Goal: Task Accomplishment & Management: Complete application form

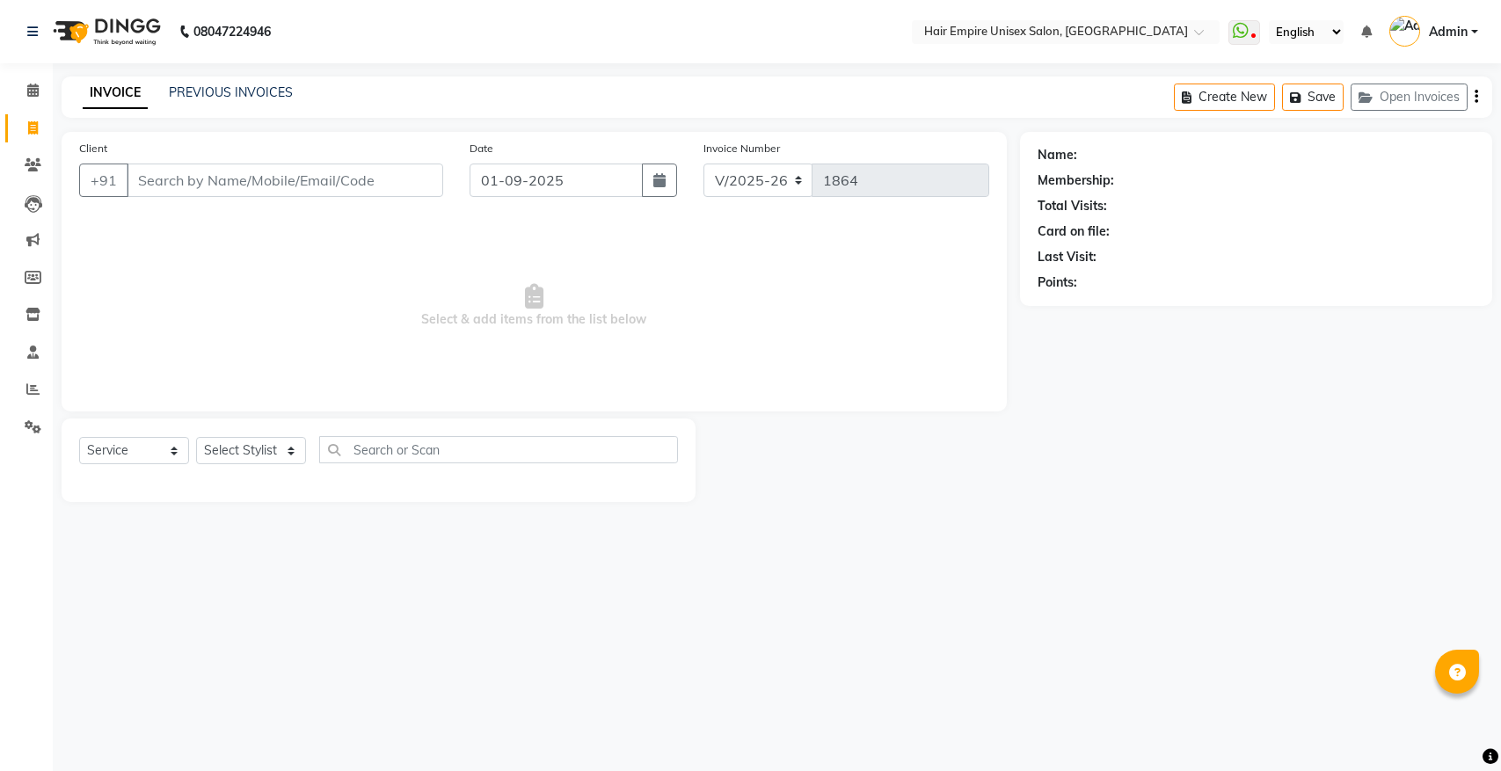
select select "5055"
select select "service"
click at [196, 165] on input "Client" at bounding box center [285, 180] width 316 height 33
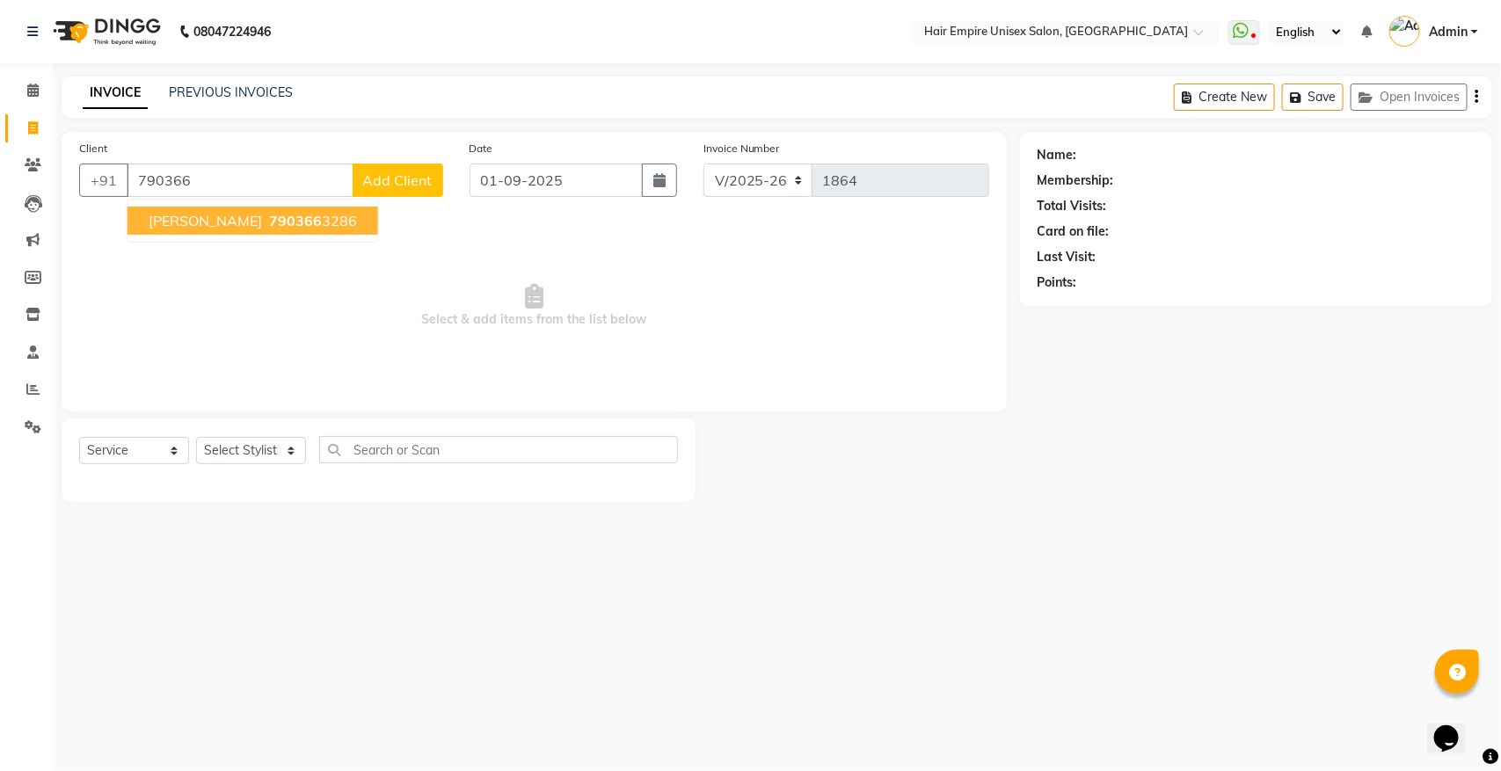
click at [322, 220] on ngb-highlight "790366 3286" at bounding box center [310, 221] width 91 height 18
type input "7903663286"
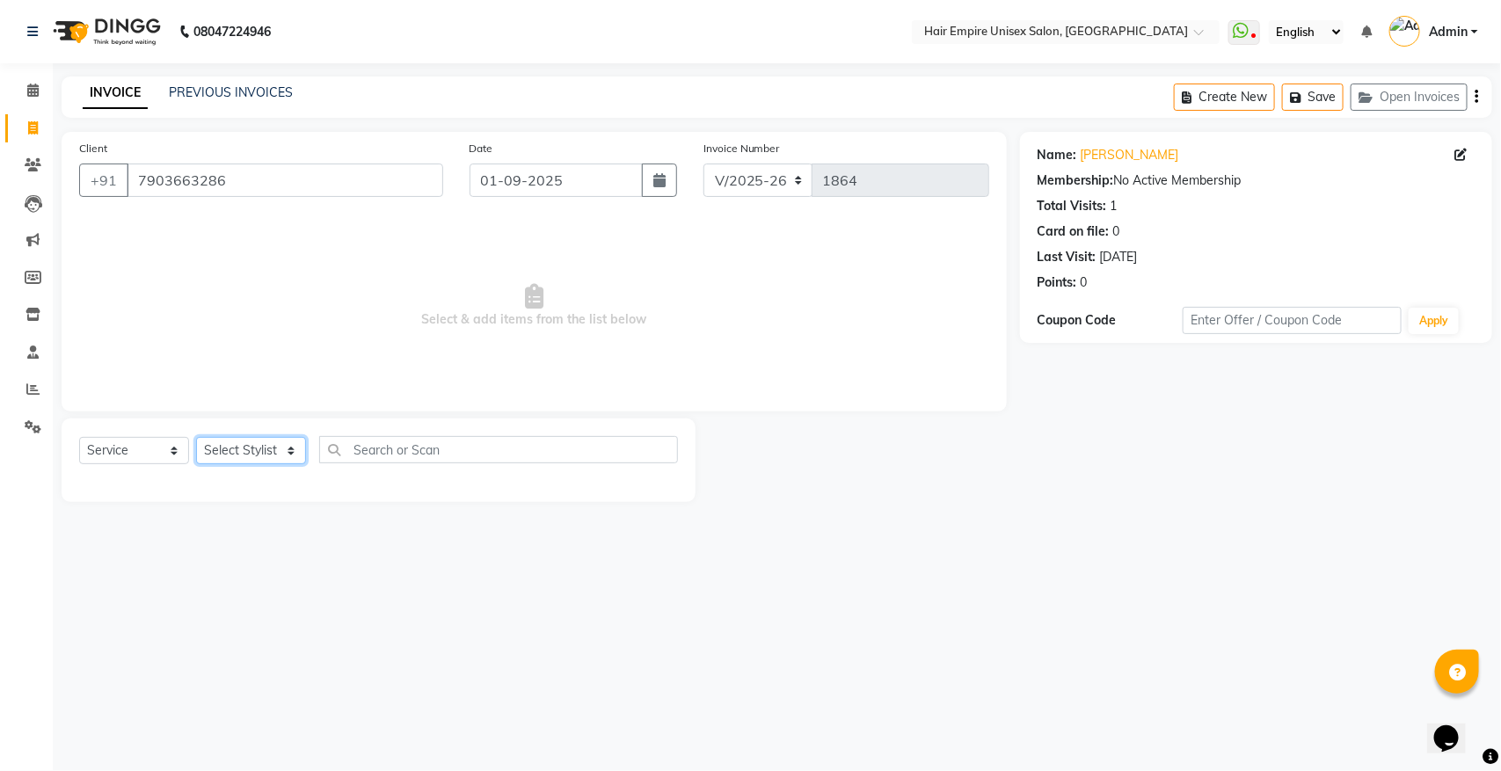
click at [270, 457] on select "Select Stylist [PERSON_NAME] [PERSON_NAME] [PERSON_NAME] [PERSON_NAME] Nisha [P…" at bounding box center [251, 450] width 110 height 27
select select "31821"
click at [196, 437] on select "Select Stylist [PERSON_NAME] [PERSON_NAME] [PERSON_NAME] [PERSON_NAME] Nisha [P…" at bounding box center [251, 450] width 110 height 27
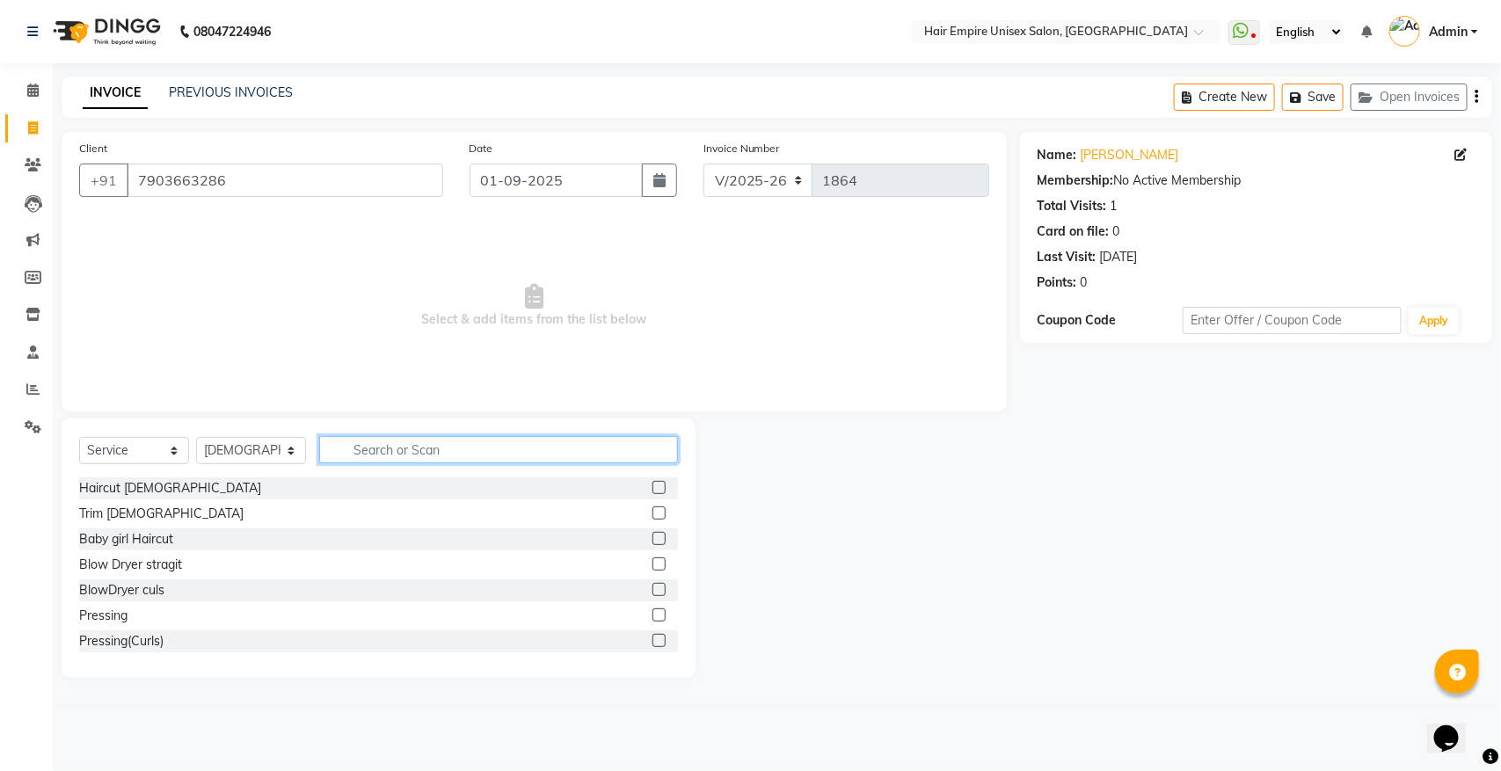
click at [369, 455] on input "text" at bounding box center [498, 449] width 359 height 27
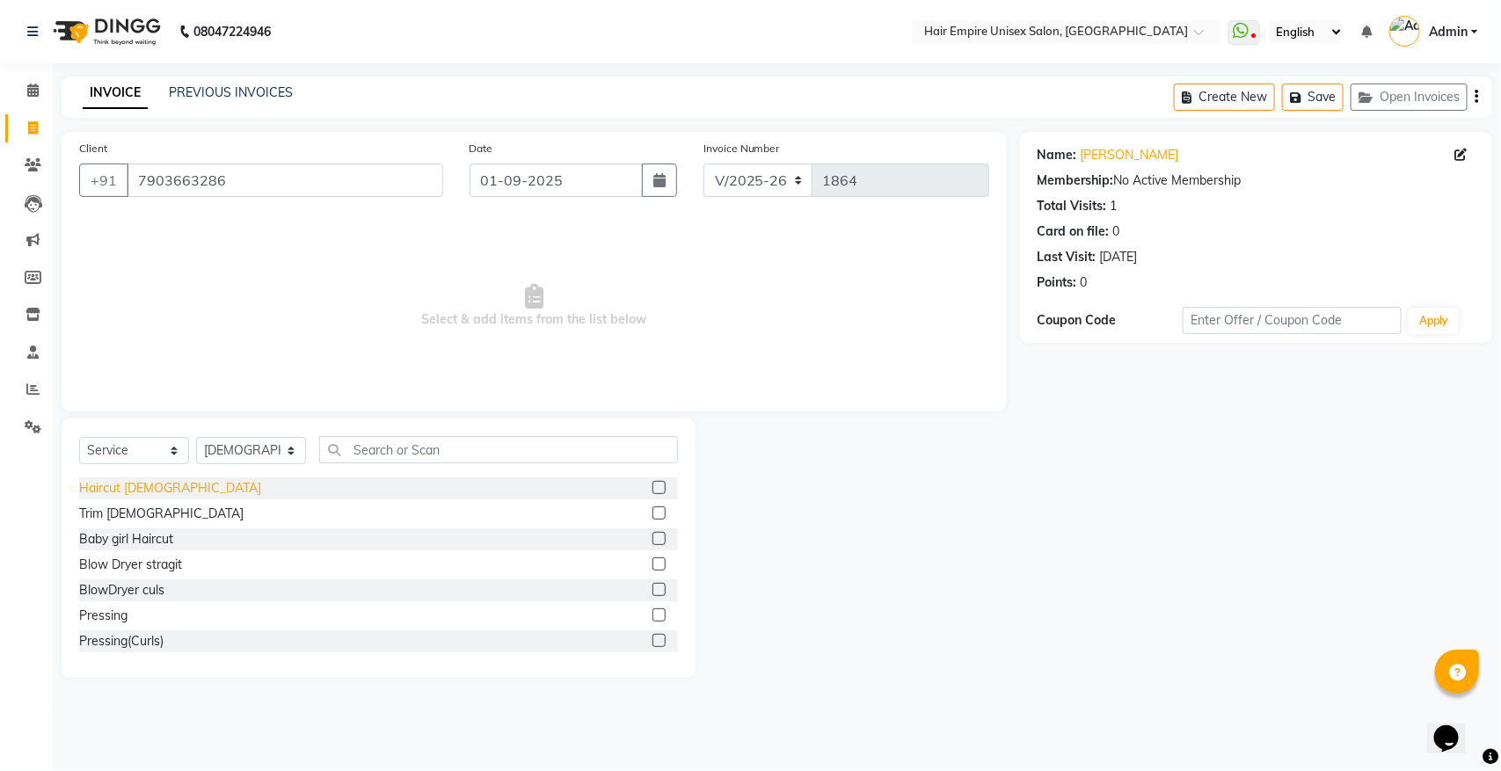
click at [156, 489] on div "Haircut [DEMOGRAPHIC_DATA]" at bounding box center [170, 488] width 182 height 18
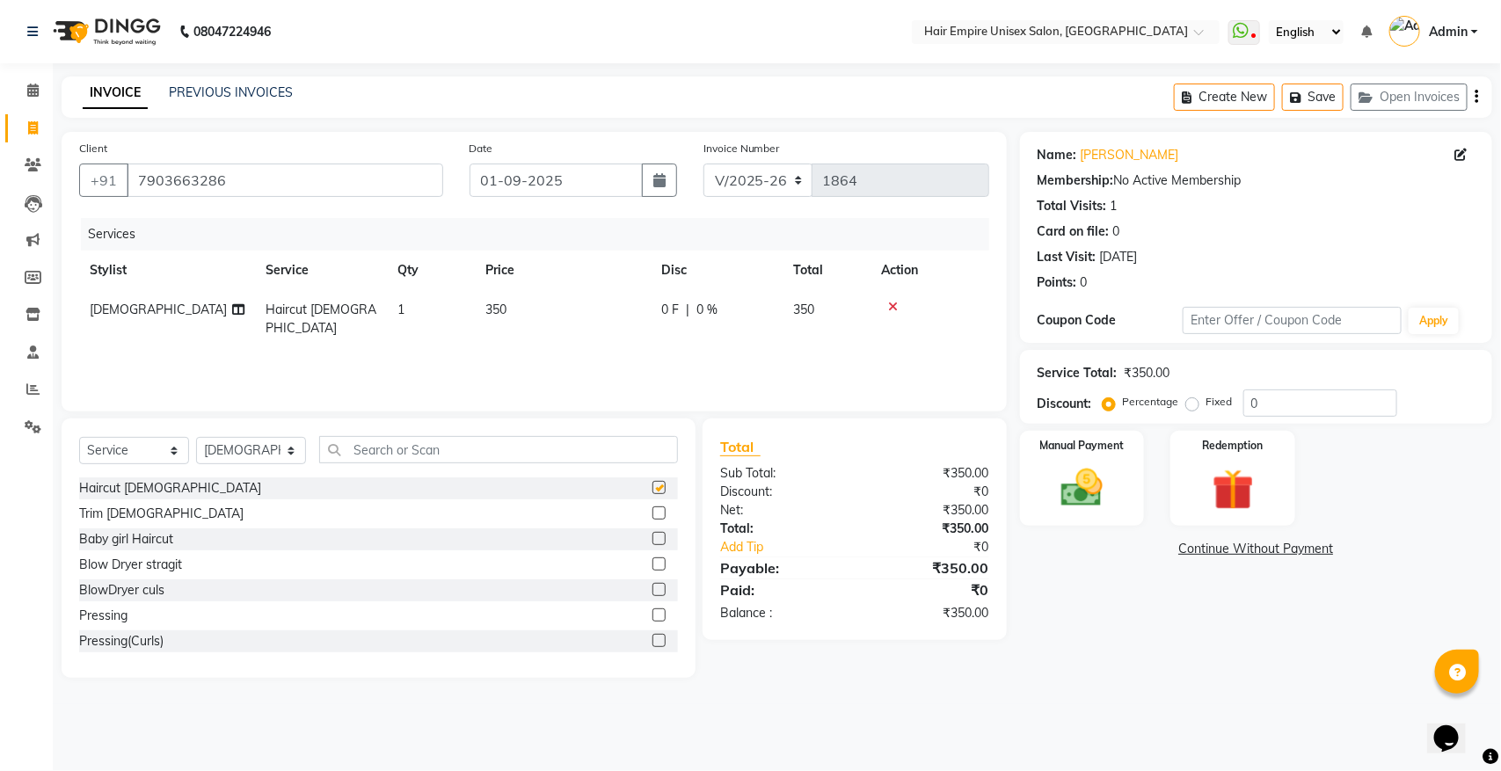
checkbox input "false"
click at [1073, 506] on img at bounding box center [1081, 487] width 69 height 49
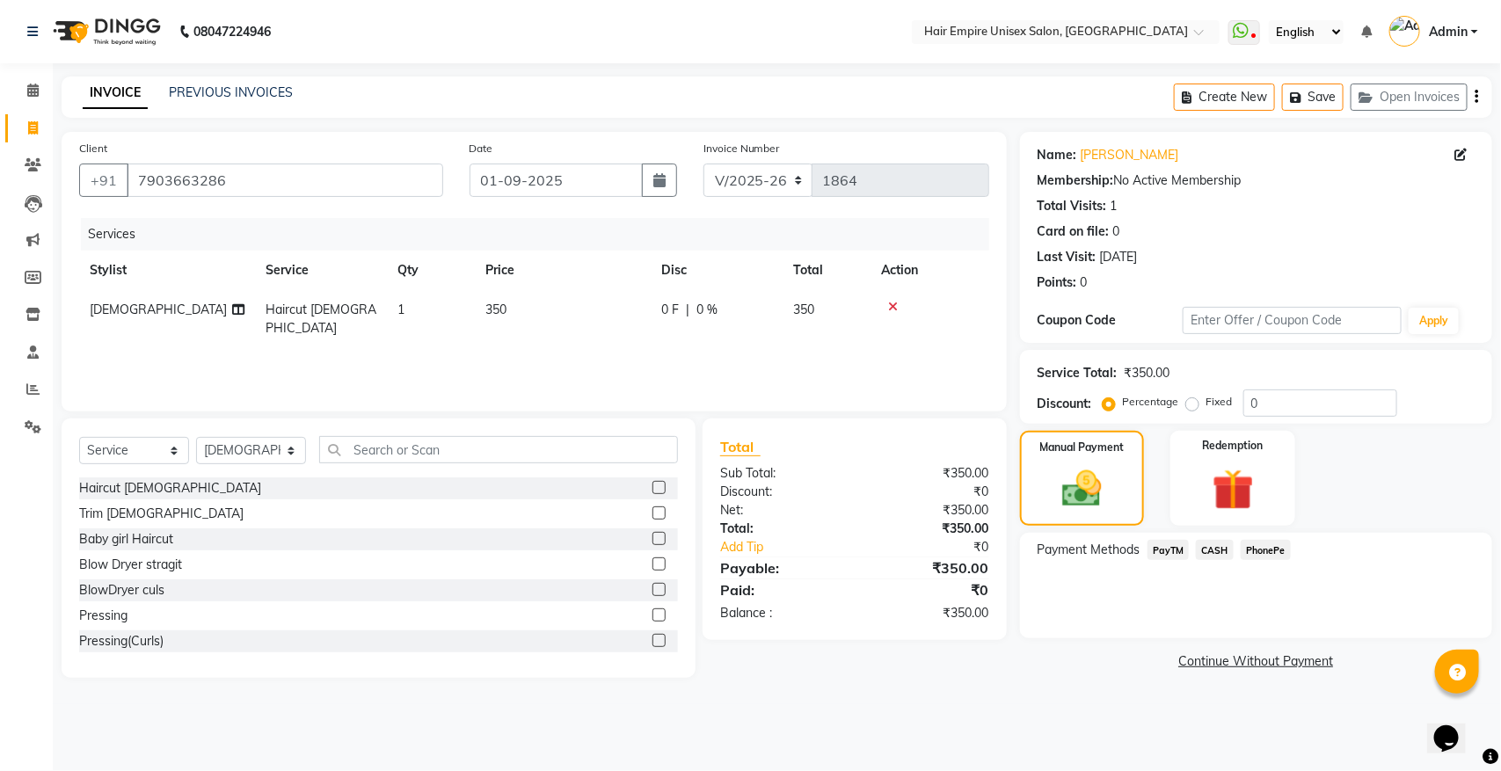
click at [1171, 551] on span "PayTM" at bounding box center [1168, 550] width 42 height 20
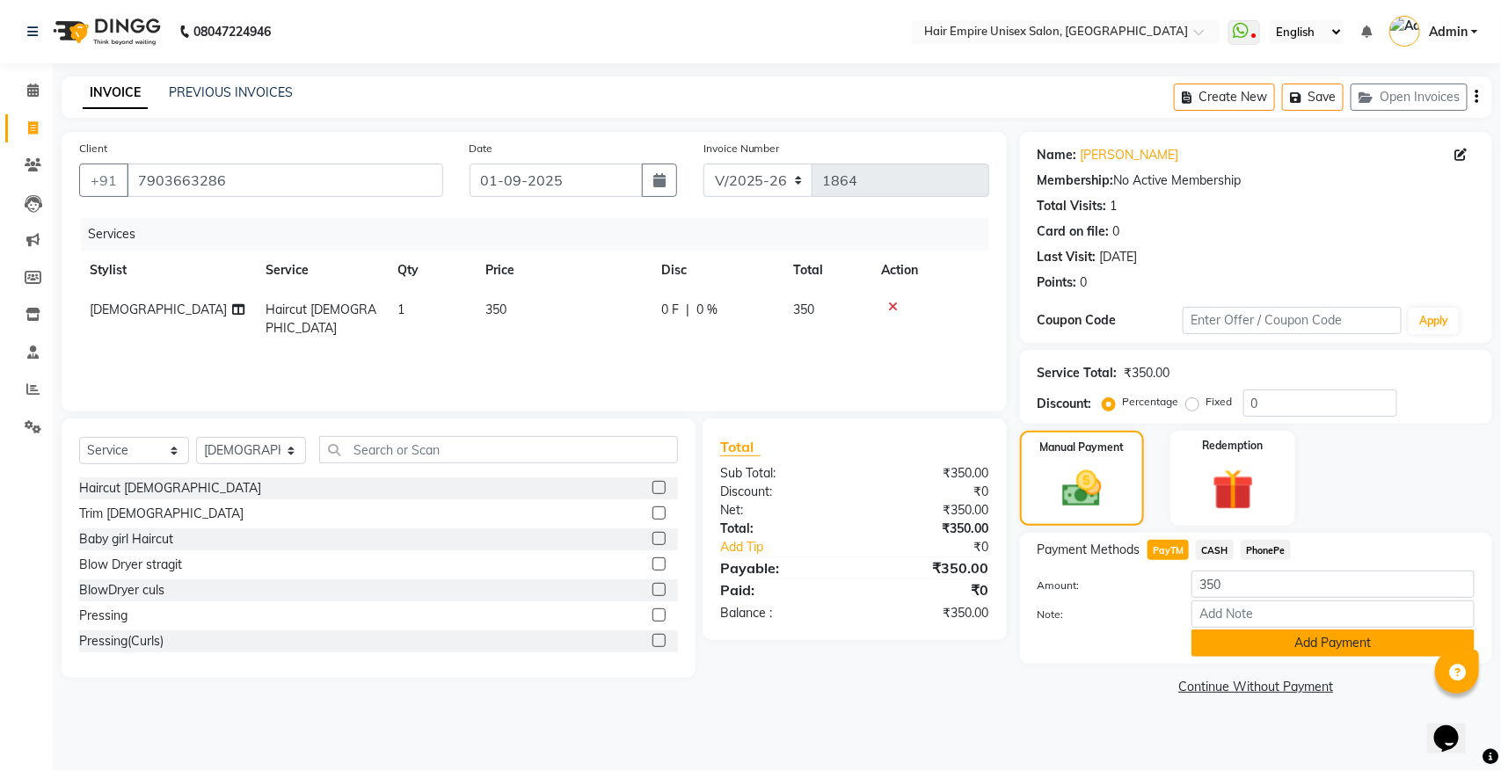
click at [1298, 651] on button "Add Payment" at bounding box center [1332, 642] width 283 height 27
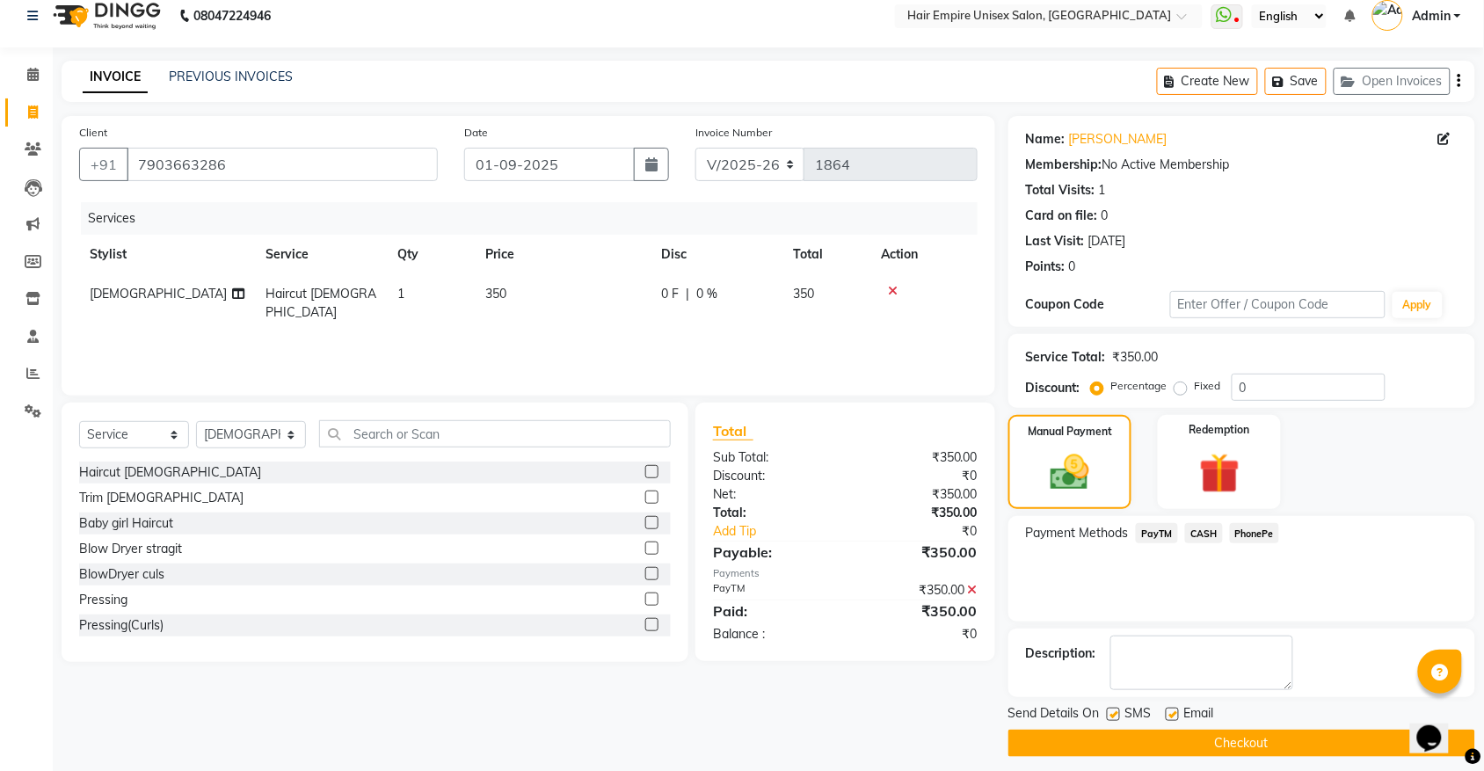
scroll to position [28, 0]
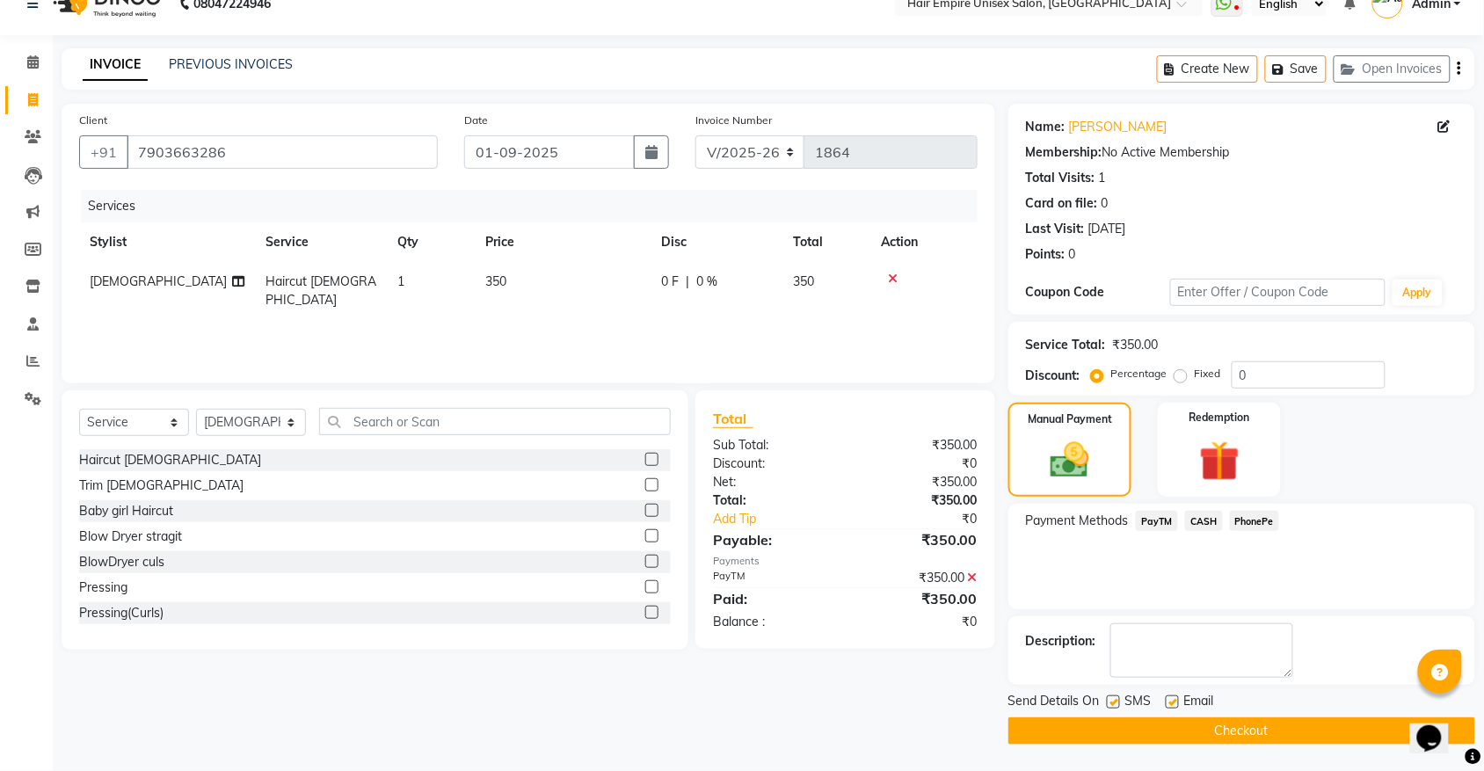
click at [1254, 735] on button "Checkout" at bounding box center [1241, 730] width 467 height 27
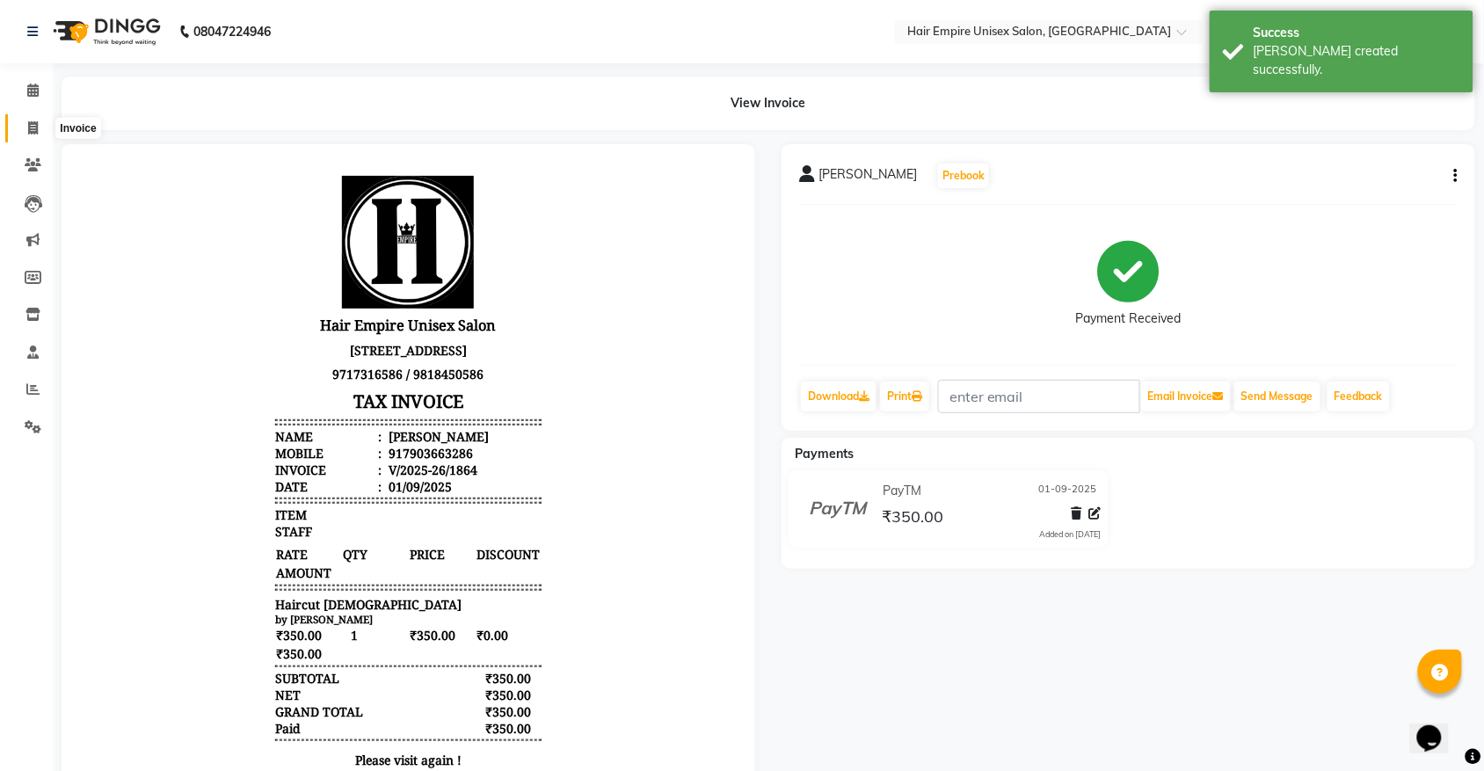
click at [38, 133] on span at bounding box center [33, 129] width 31 height 20
select select "service"
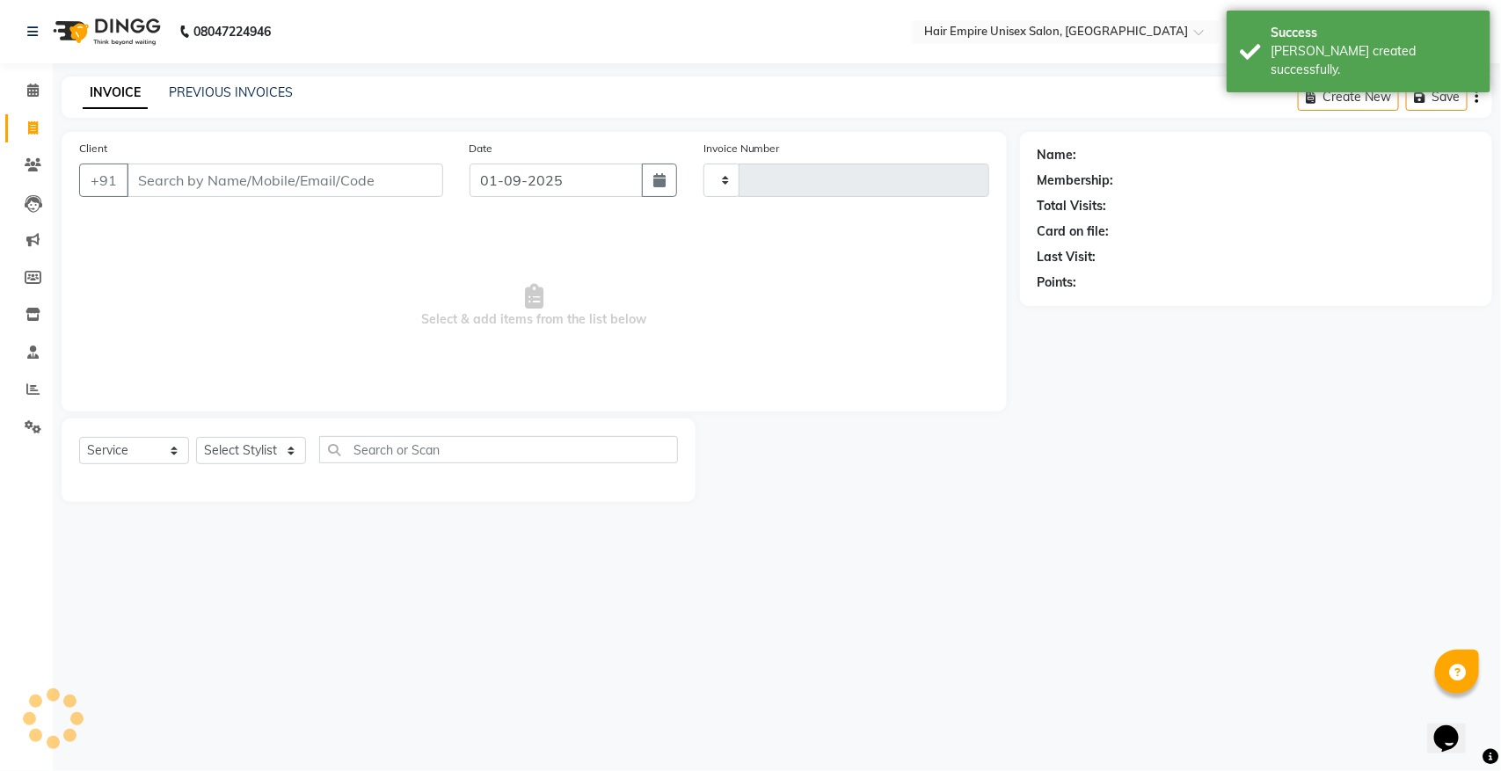
type input "1865"
select select "5055"
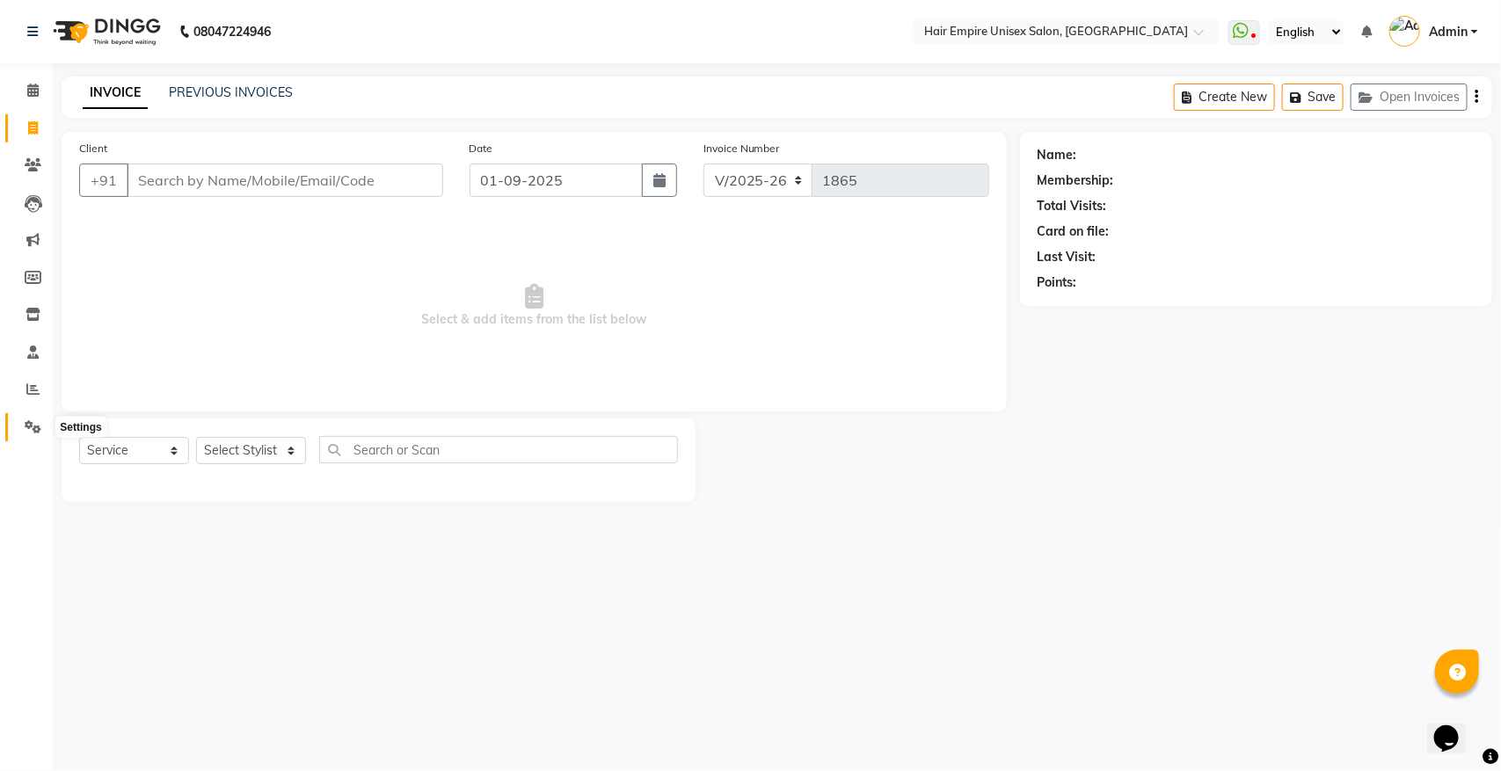
click at [32, 424] on icon at bounding box center [33, 426] width 17 height 13
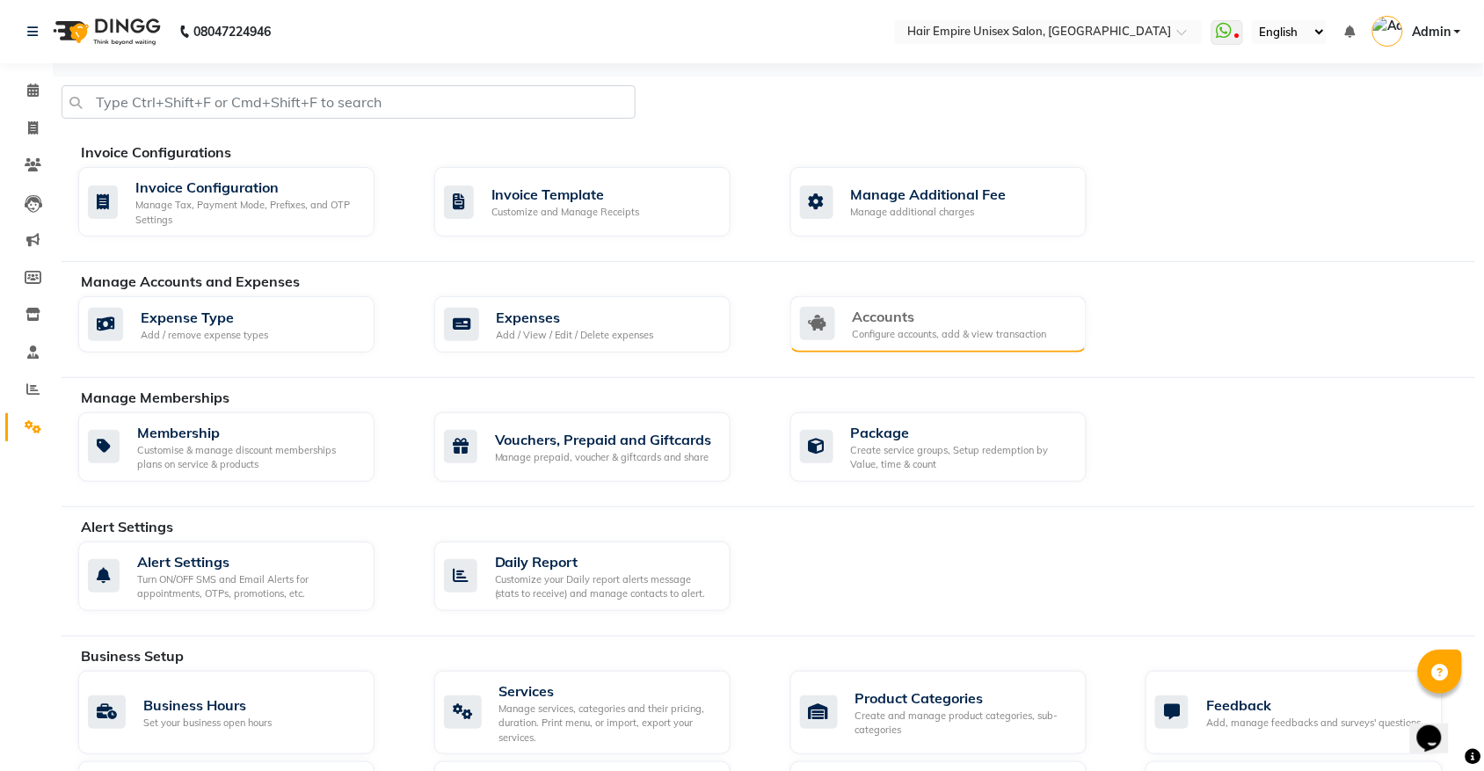
click at [884, 328] on div "Configure accounts, add & view transaction" at bounding box center [950, 334] width 194 height 15
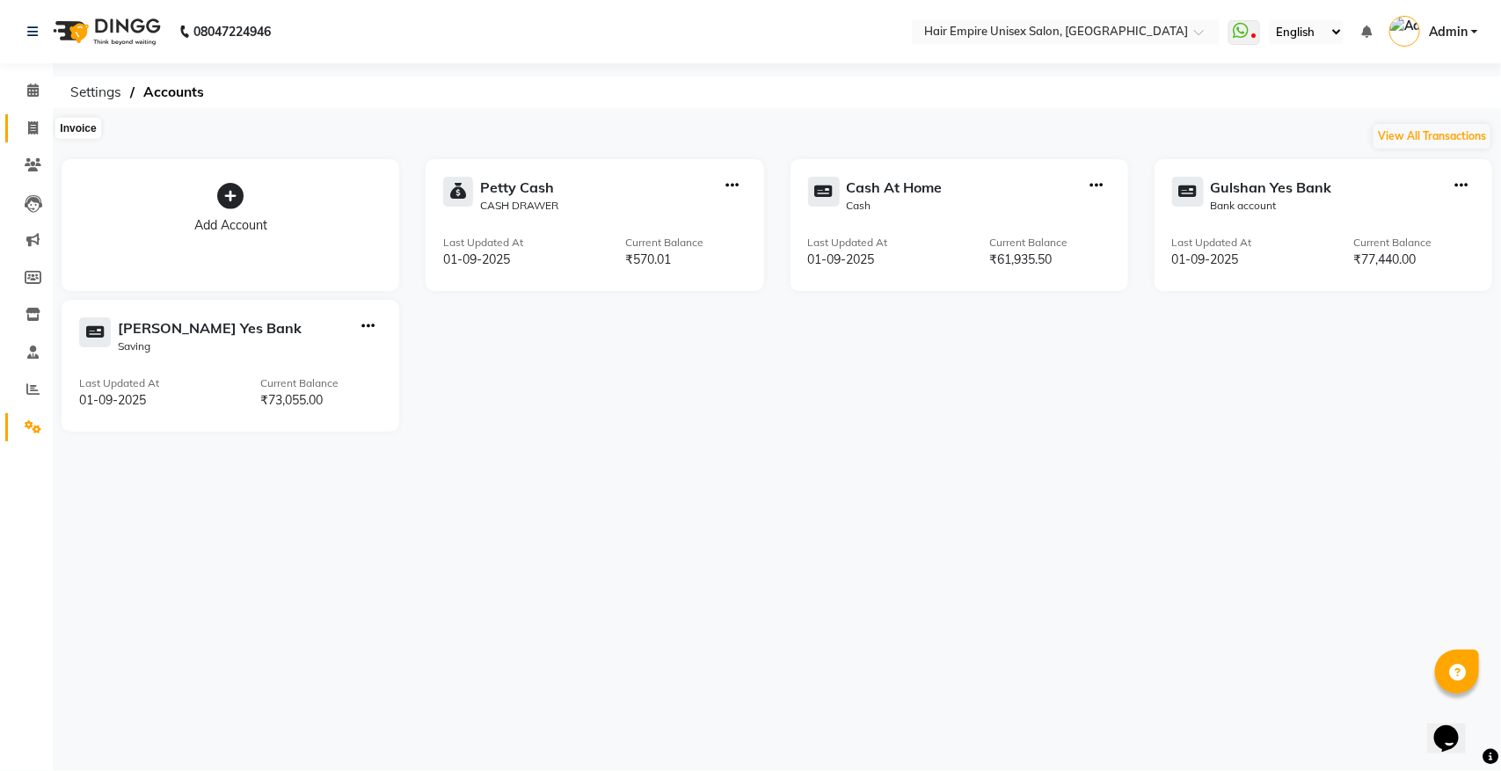
click at [33, 128] on icon at bounding box center [33, 127] width 10 height 13
select select "5055"
select select "service"
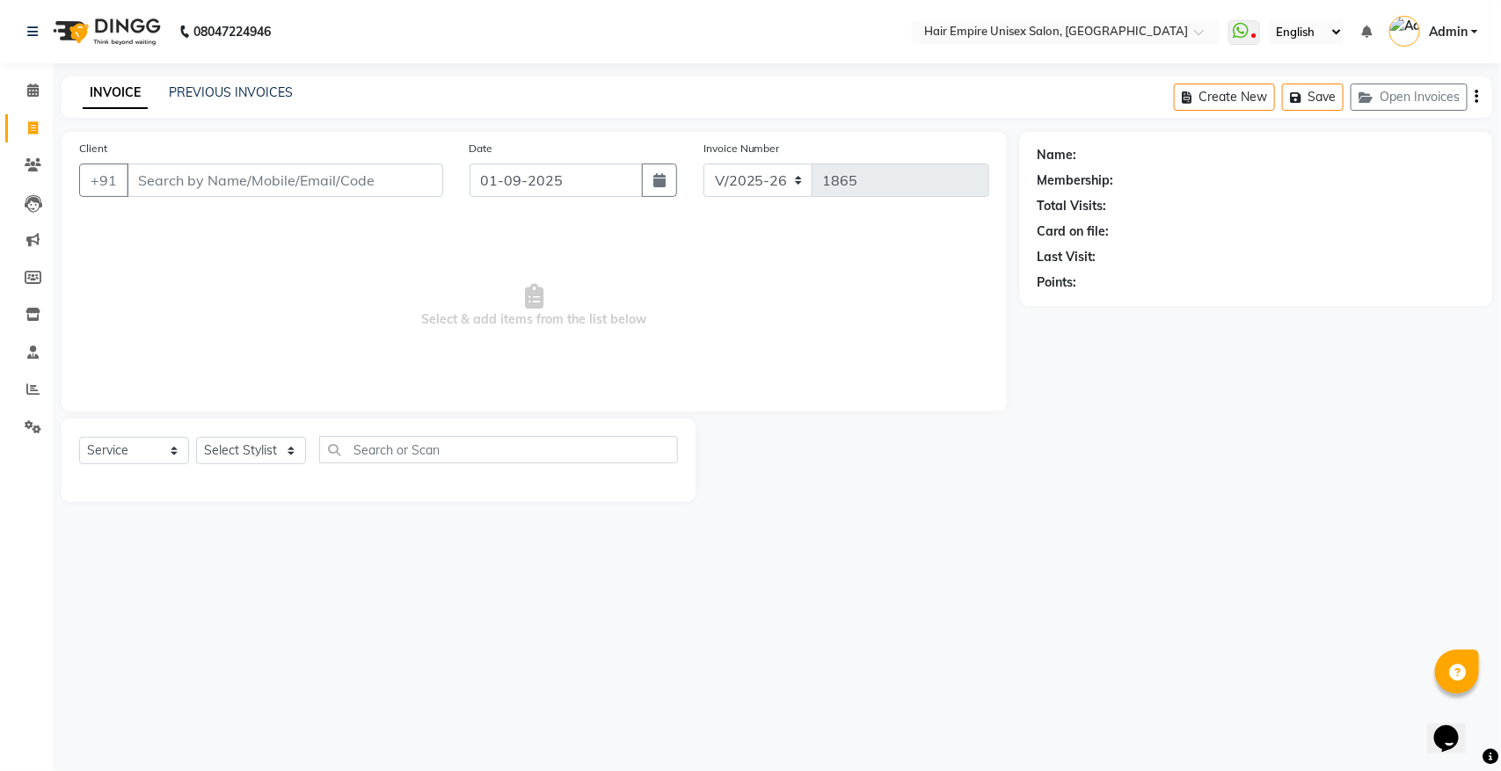
click at [255, 182] on input "Client" at bounding box center [285, 180] width 316 height 33
click at [260, 449] on select "Select Stylist [PERSON_NAME] [PERSON_NAME] [PERSON_NAME] [PERSON_NAME] Nisha [P…" at bounding box center [251, 450] width 110 height 27
select select "31808"
click at [196, 437] on select "Select Stylist [PERSON_NAME] [PERSON_NAME] [PERSON_NAME] [PERSON_NAME] Nisha [P…" at bounding box center [251, 450] width 110 height 27
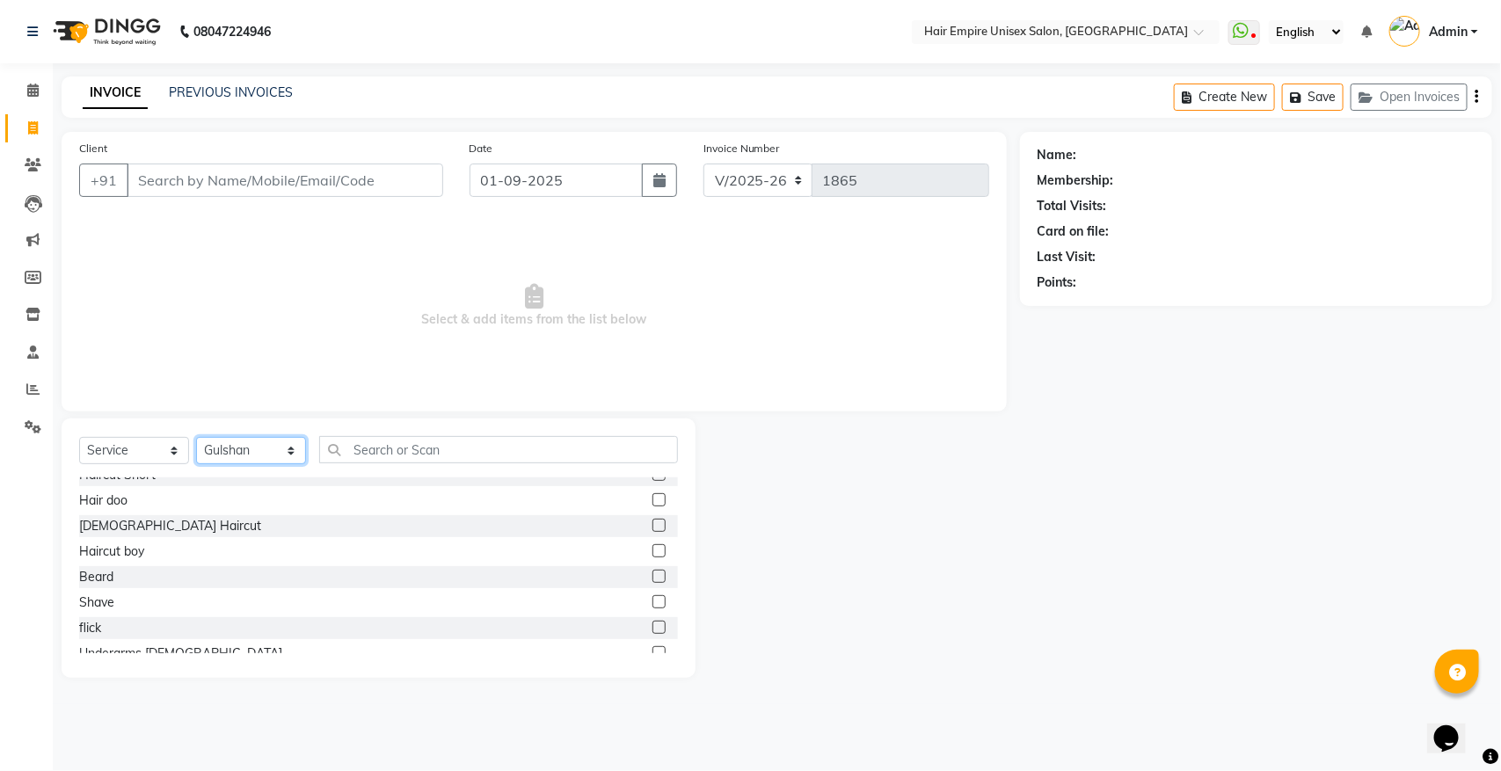
scroll to position [220, 0]
click at [323, 164] on input "Client" at bounding box center [285, 180] width 316 height 33
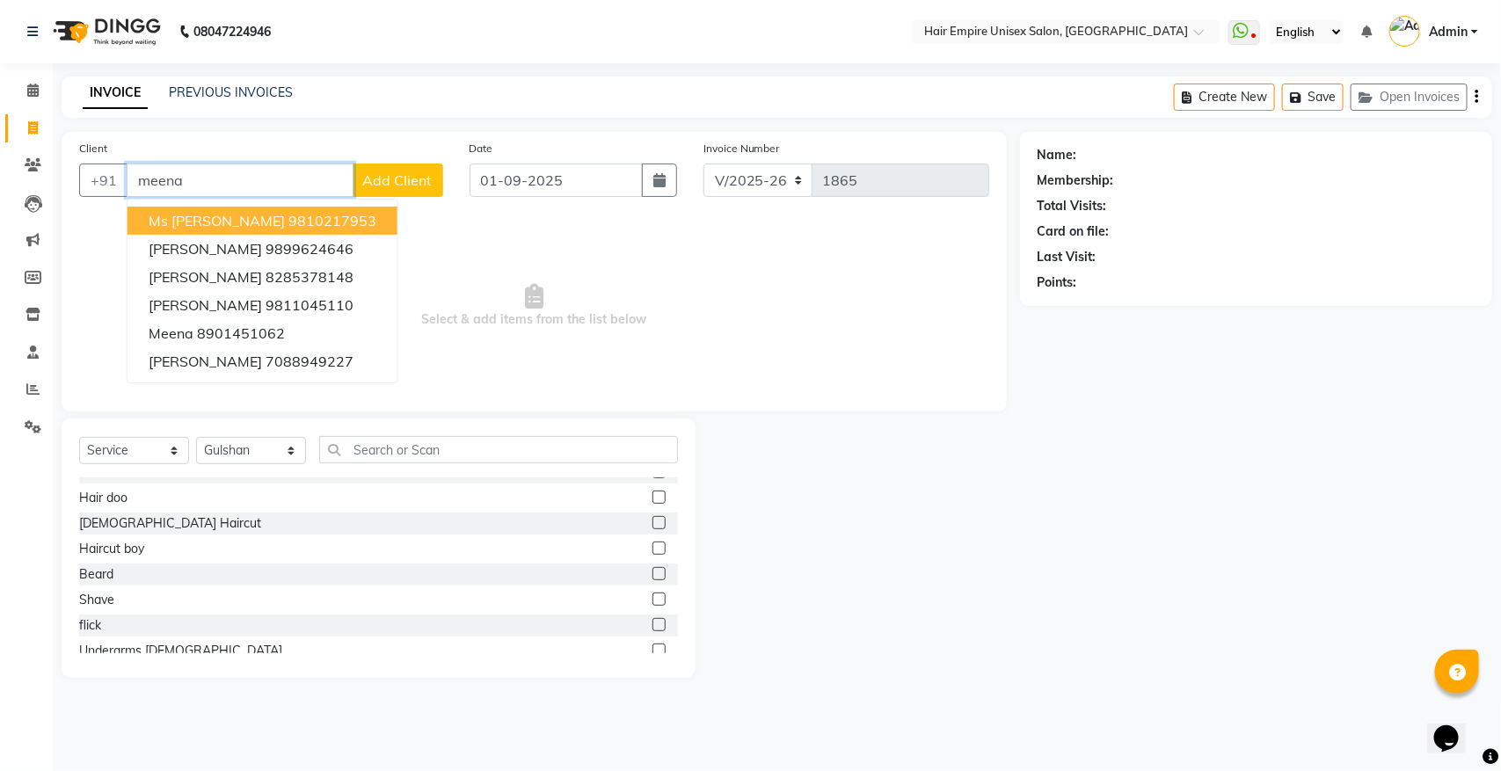
click at [251, 218] on span "Ms [PERSON_NAME]" at bounding box center [217, 221] width 136 height 18
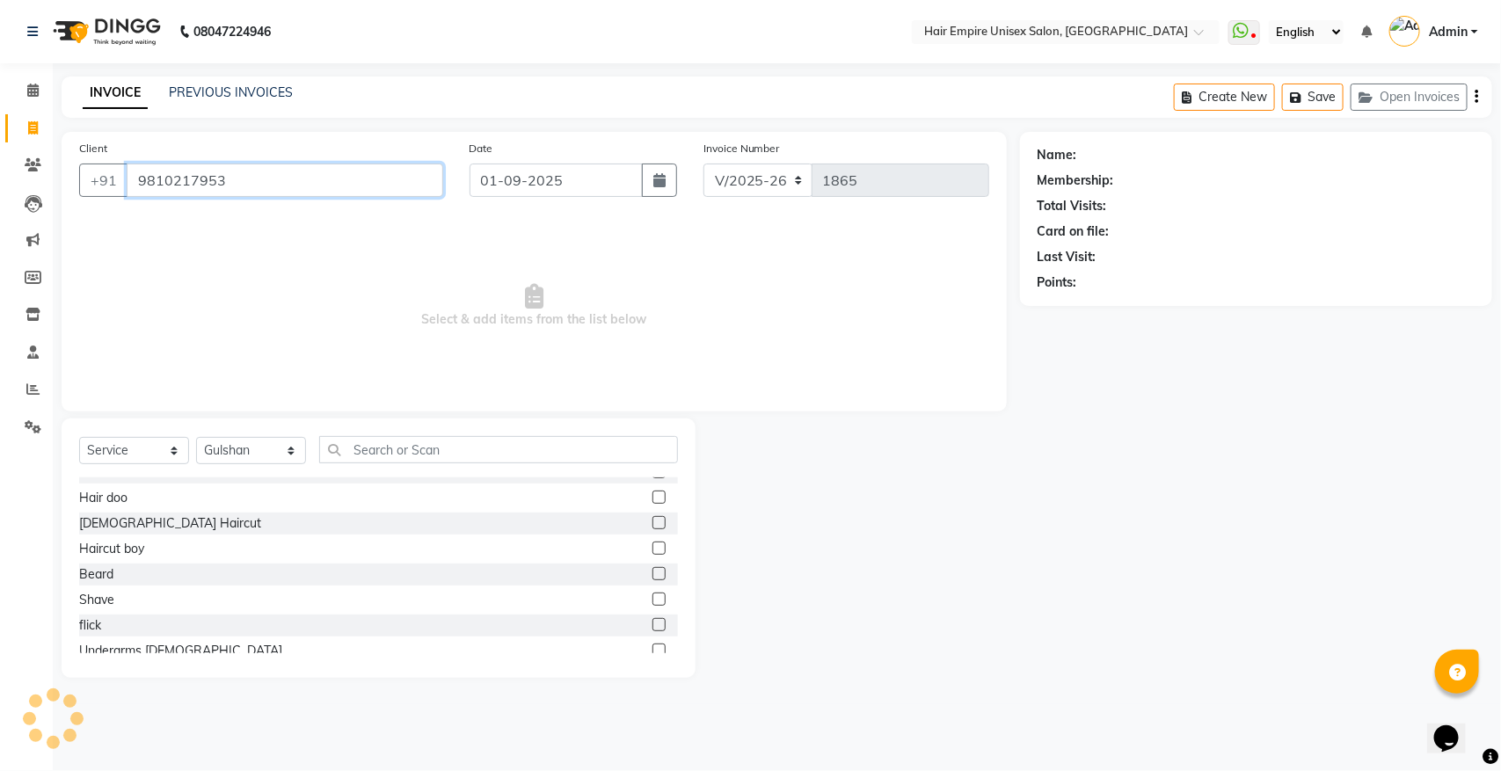
type input "9810217953"
select select "1: Object"
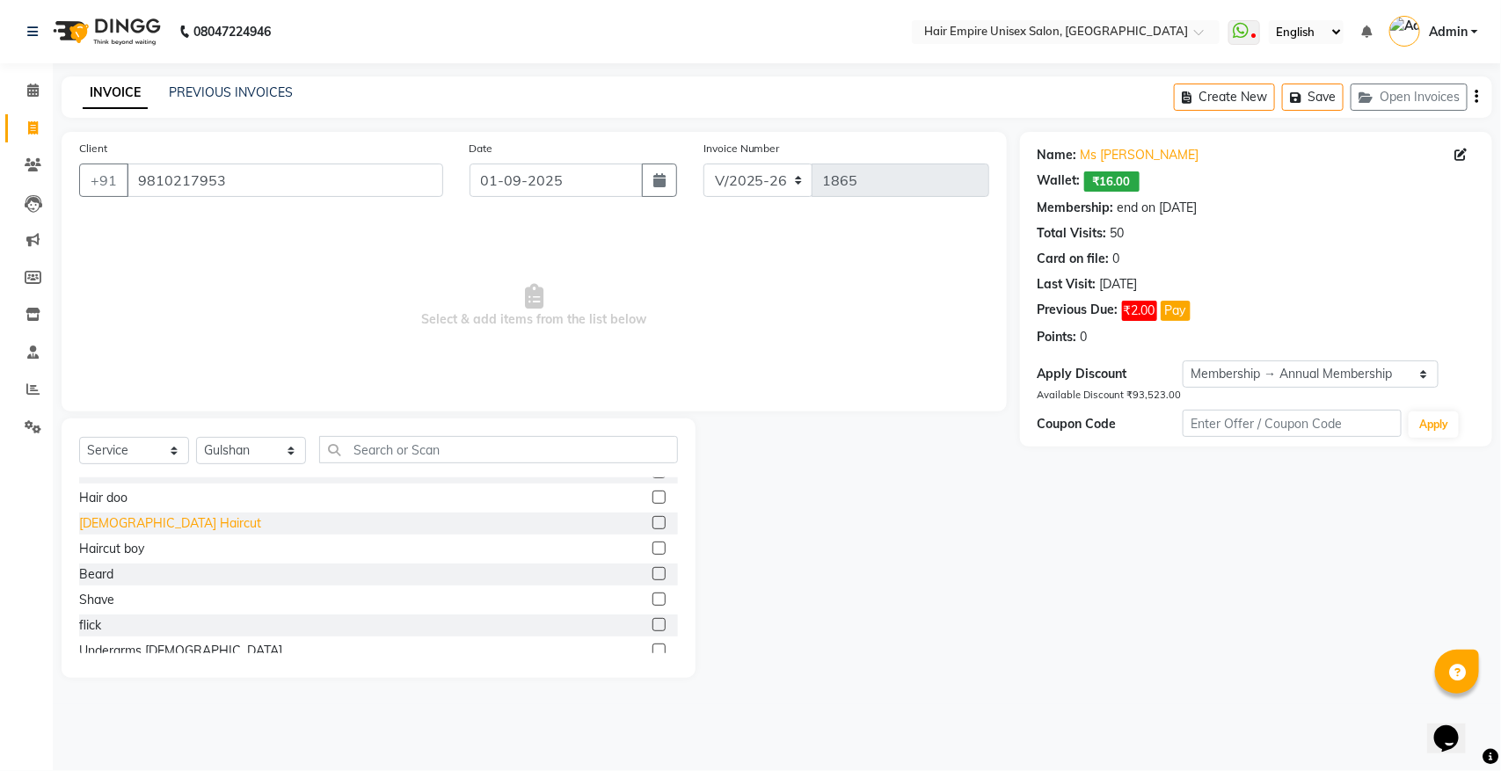
click at [110, 527] on div "[DEMOGRAPHIC_DATA] Haircut" at bounding box center [170, 523] width 182 height 18
checkbox input "false"
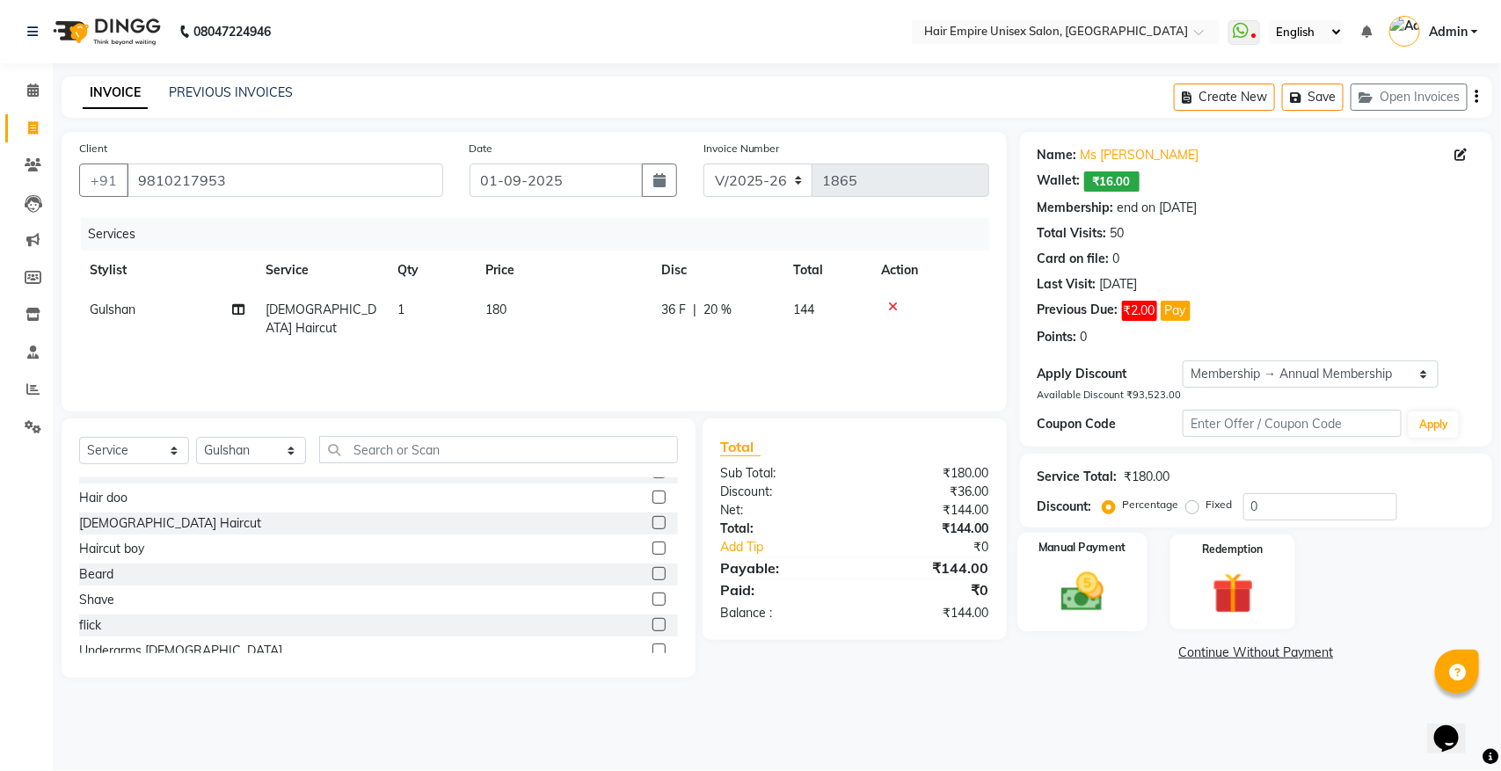
click at [1074, 592] on img at bounding box center [1081, 591] width 69 height 49
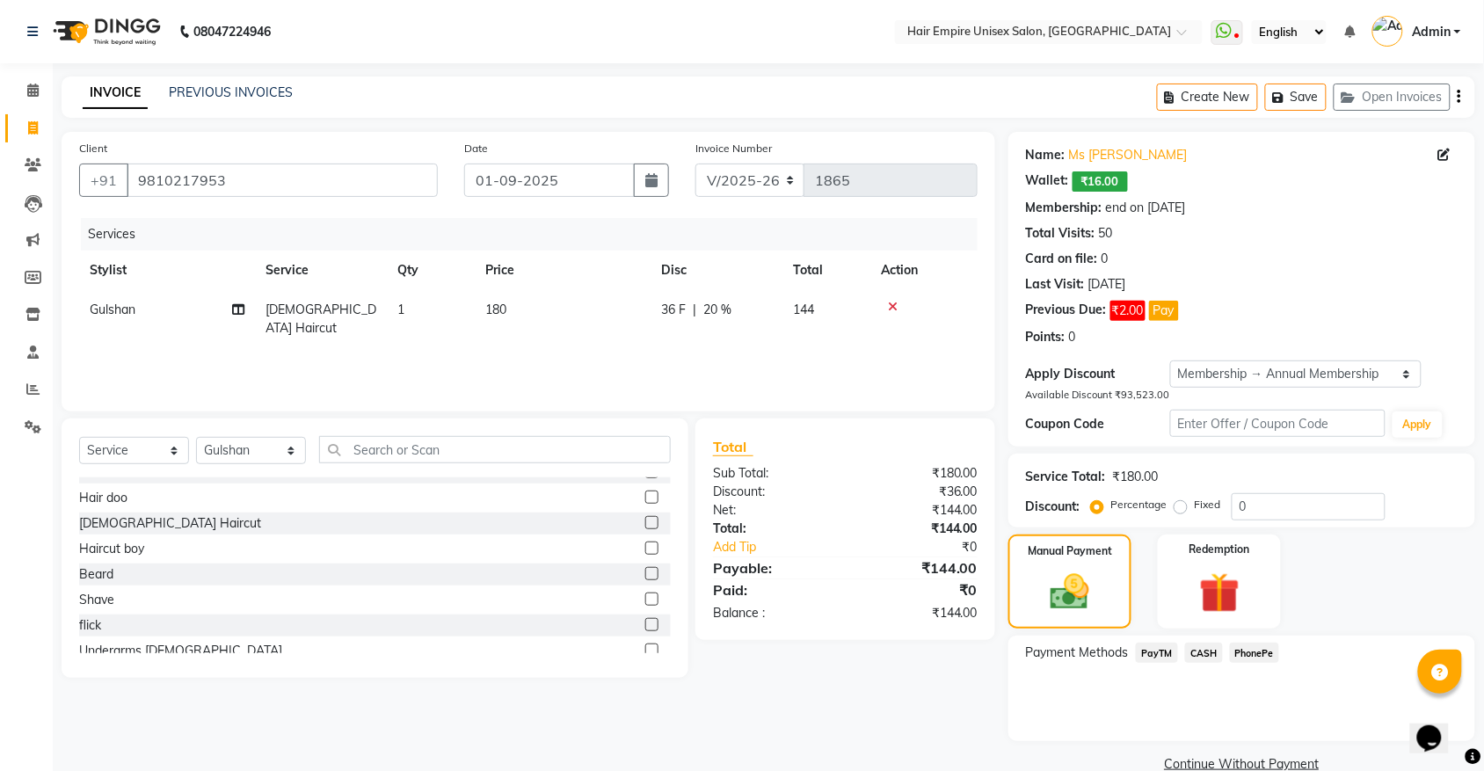
click at [1200, 655] on span "CASH" at bounding box center [1204, 653] width 38 height 20
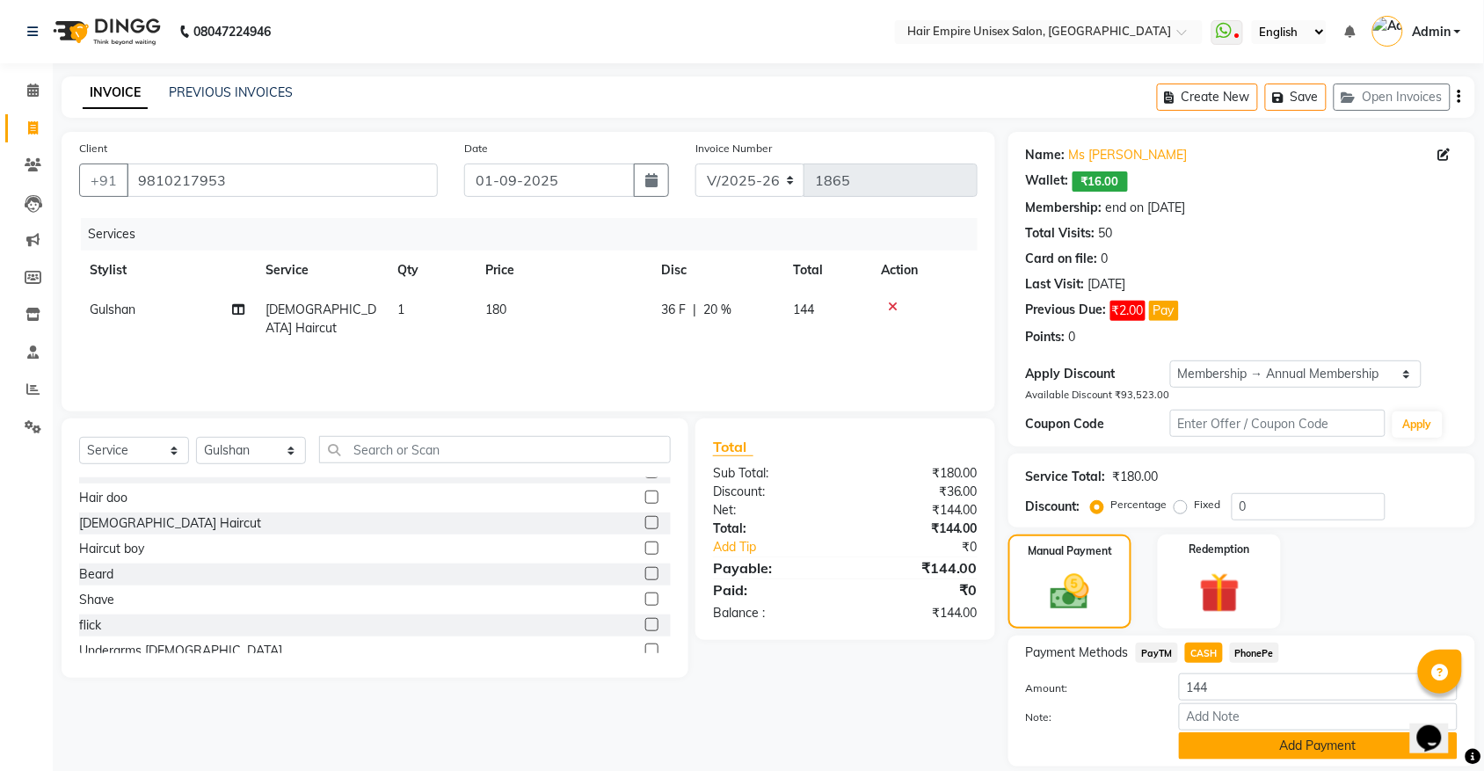
click at [1240, 747] on button "Add Payment" at bounding box center [1318, 745] width 279 height 27
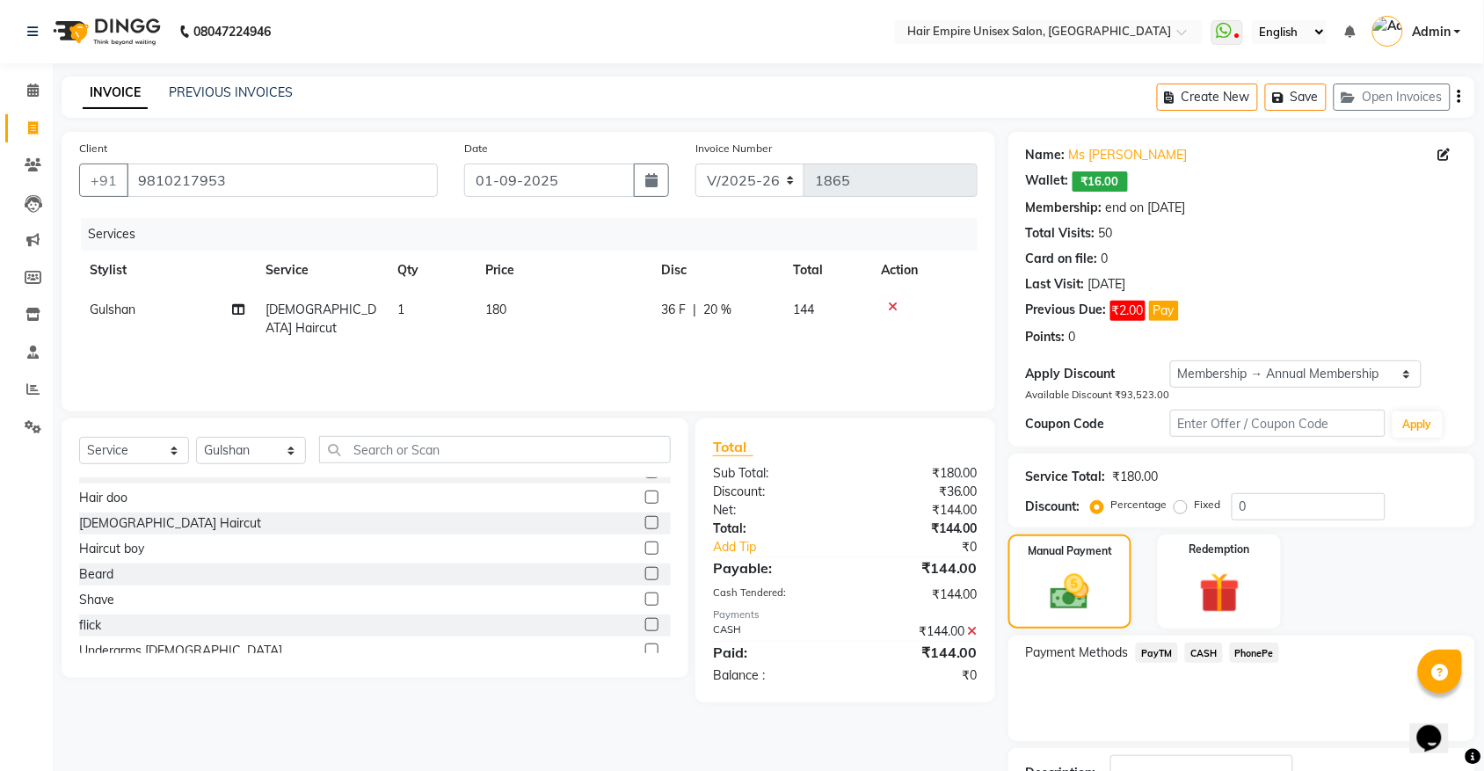
scroll to position [133, 0]
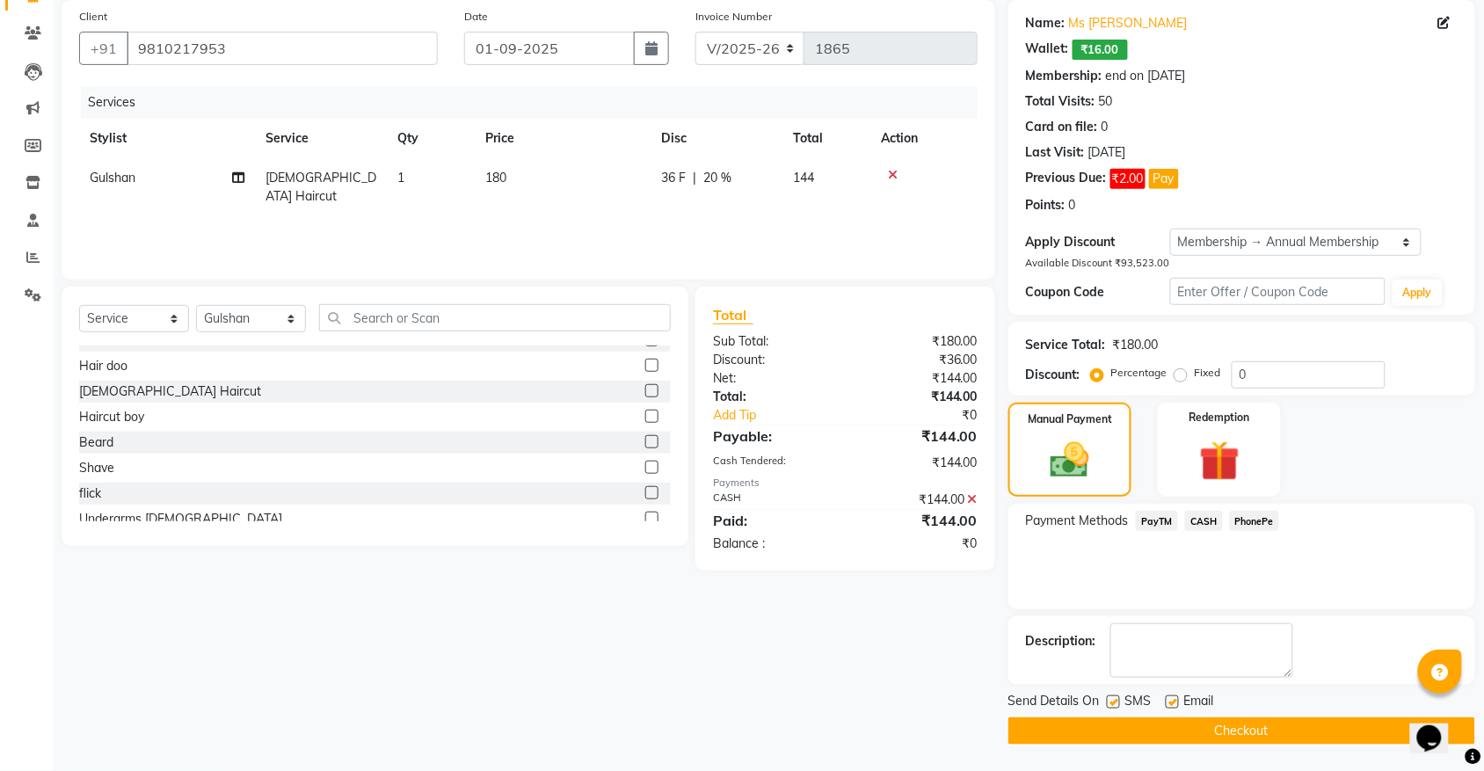
click at [1240, 736] on button "Checkout" at bounding box center [1241, 730] width 467 height 27
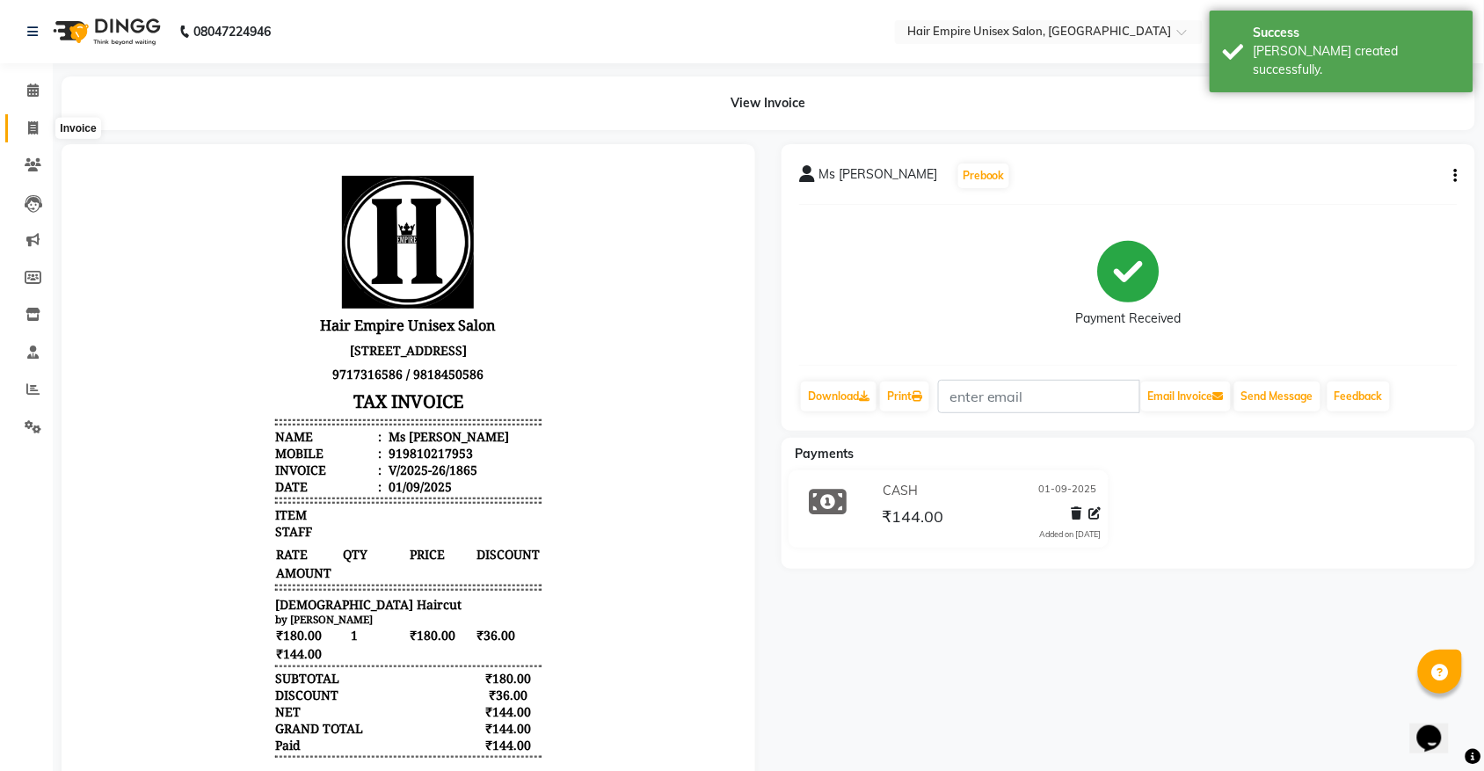
click at [26, 136] on span at bounding box center [33, 129] width 31 height 20
select select "service"
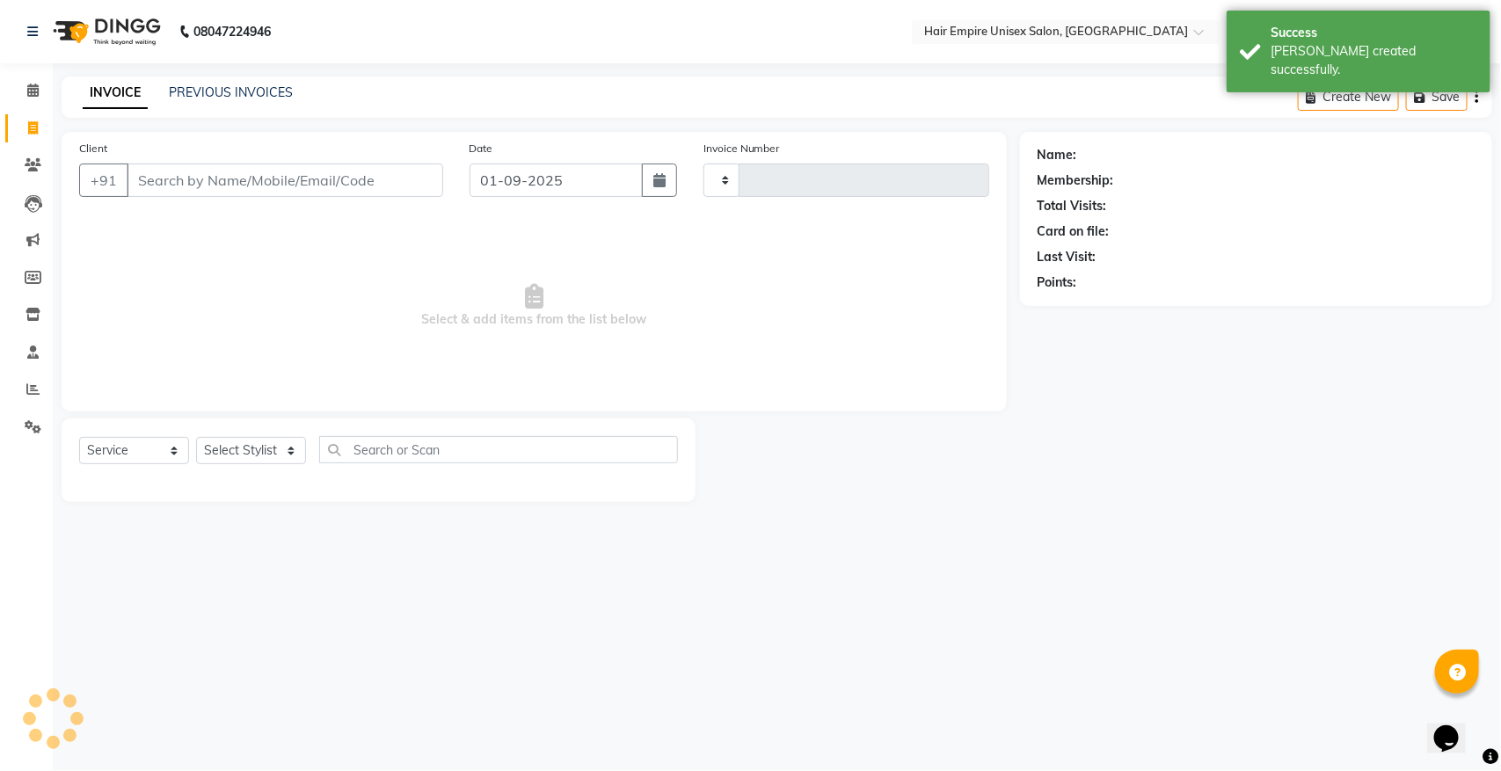
type input "1866"
select select "5055"
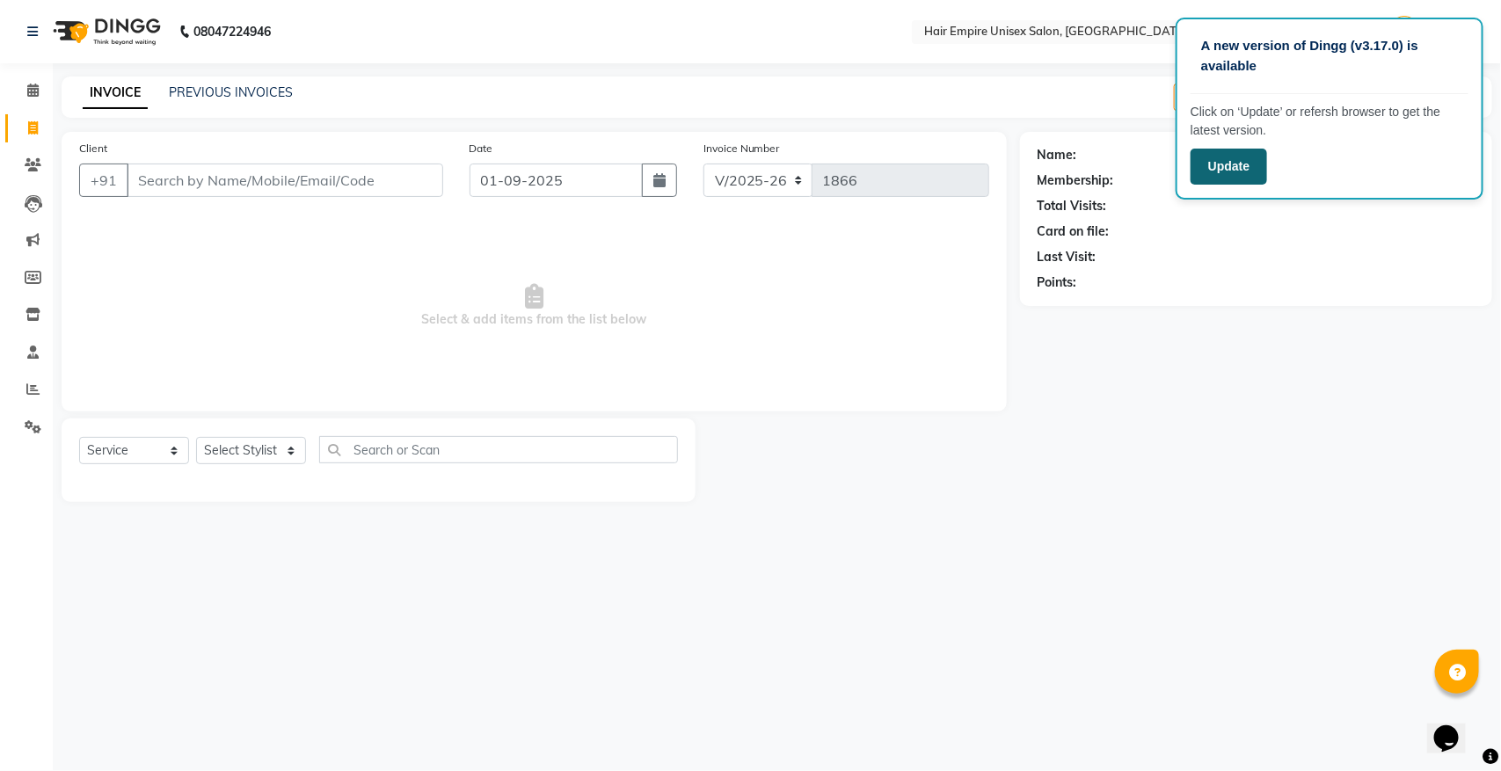
click at [1236, 171] on button "Update" at bounding box center [1228, 167] width 76 height 36
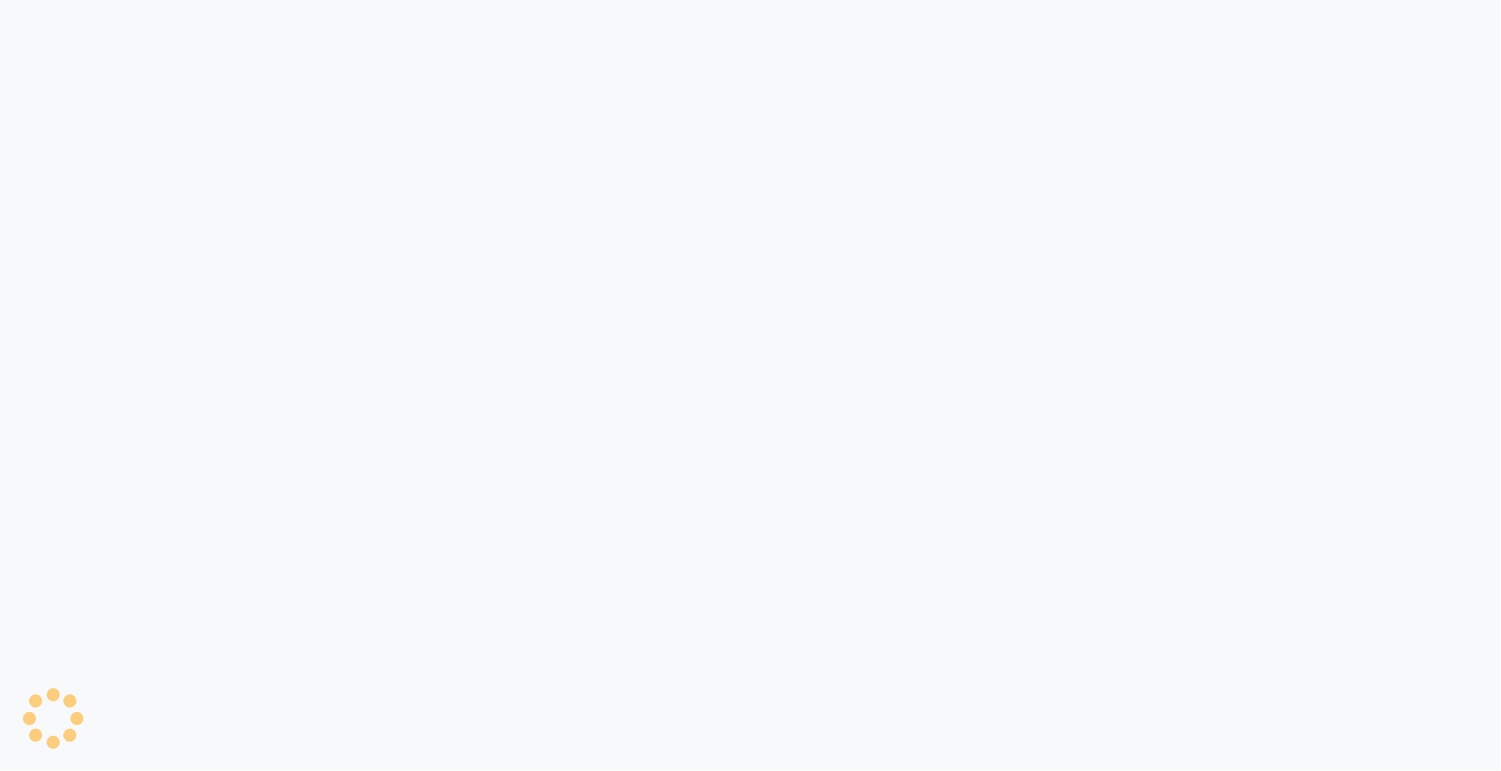
select select "service"
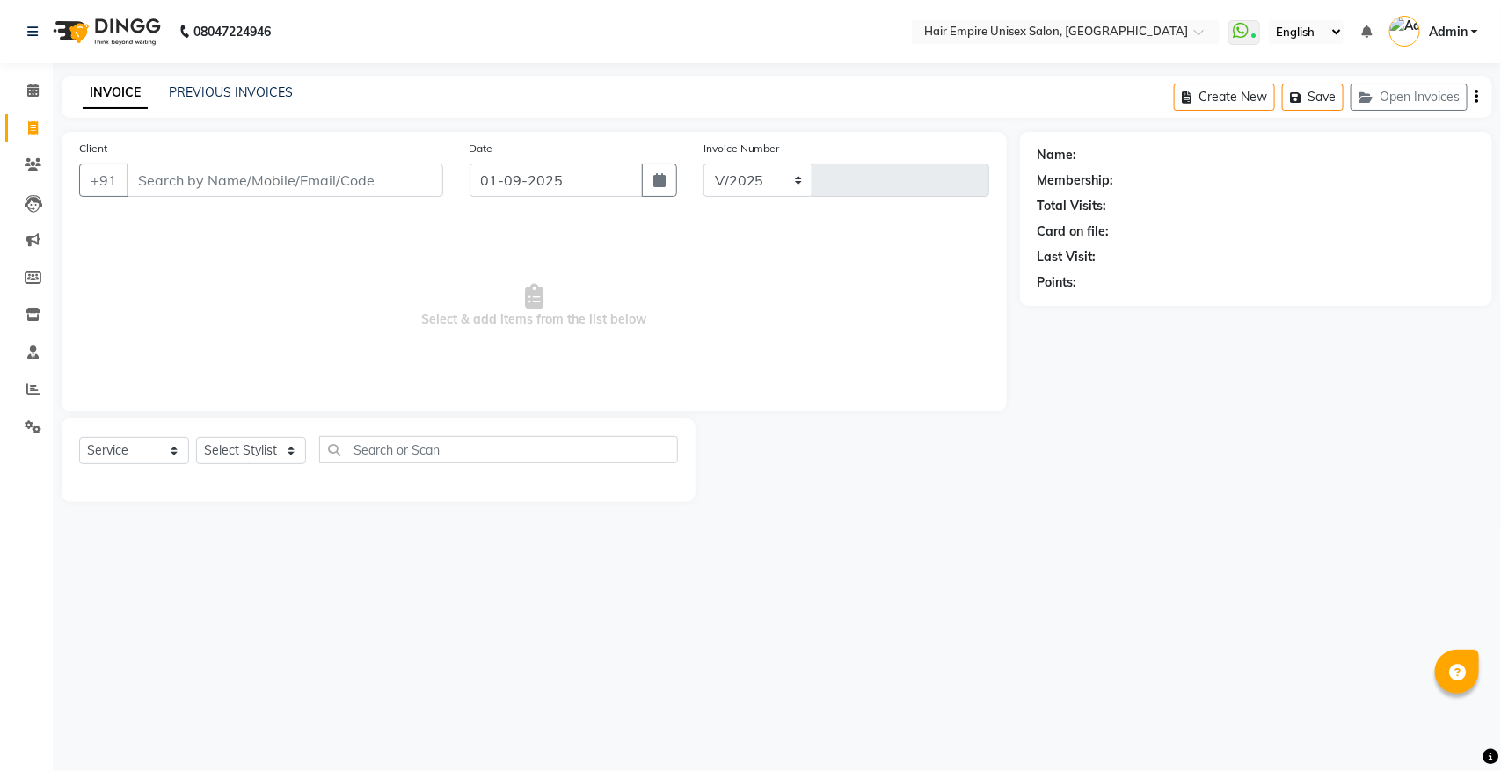
select select "5055"
type input "1866"
click at [35, 88] on icon at bounding box center [32, 90] width 11 height 13
